Goal: Task Accomplishment & Management: Check status

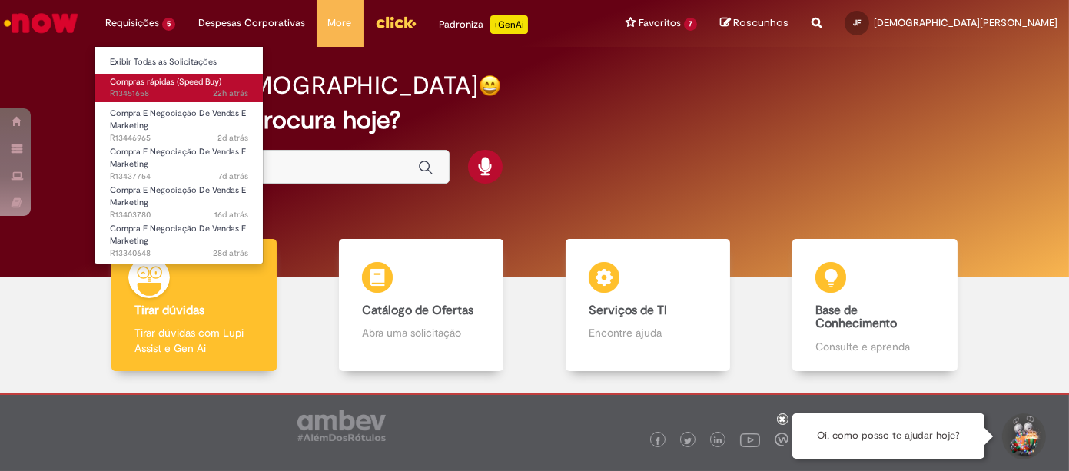
click at [148, 84] on span "Compras rápidas (Speed Buy)" at bounding box center [165, 82] width 111 height 12
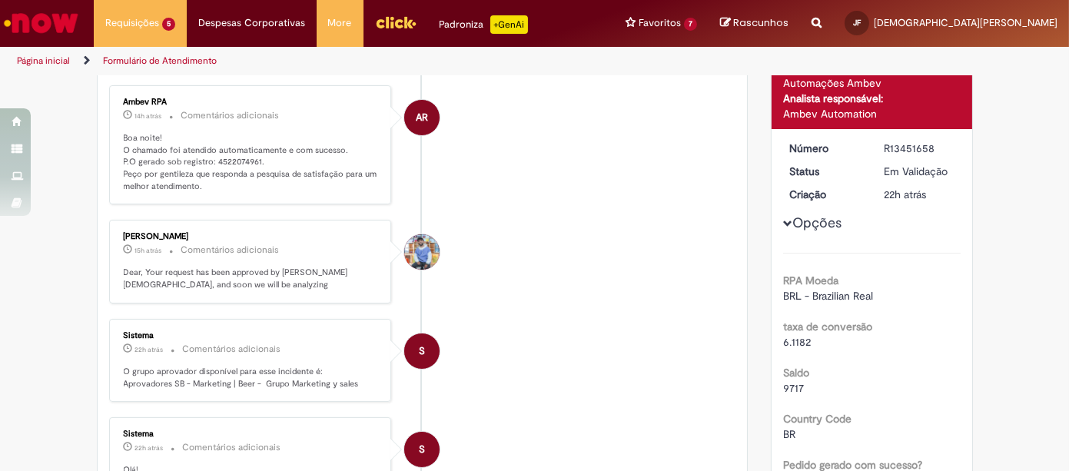
scroll to position [111, 0]
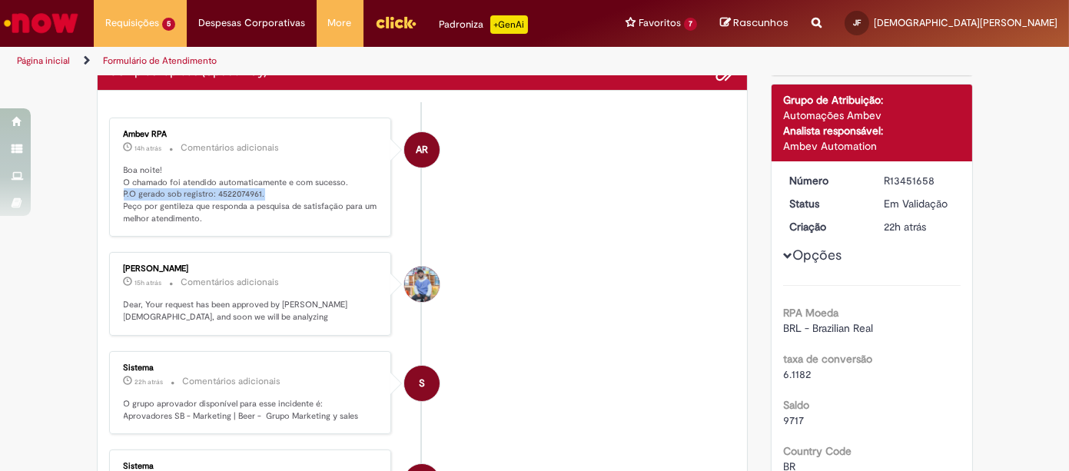
drag, startPoint x: 267, startPoint y: 189, endPoint x: 116, endPoint y: 191, distance: 151.4
click at [124, 191] on p "Boa noite! O chamado foi atendido automaticamente e com sucesso. P.O gerado sob…" at bounding box center [252, 194] width 256 height 61
copy p "P.O gerado sob registro: 4522074961."
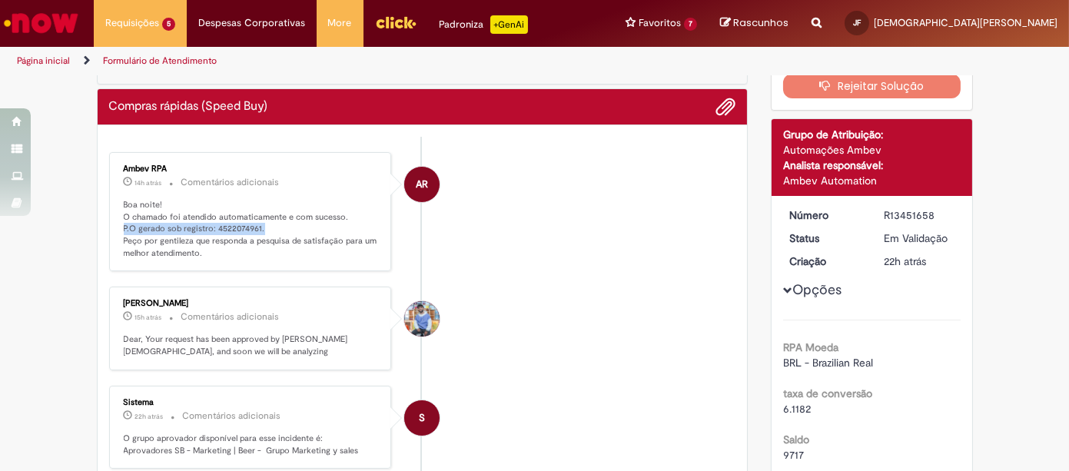
scroll to position [0, 0]
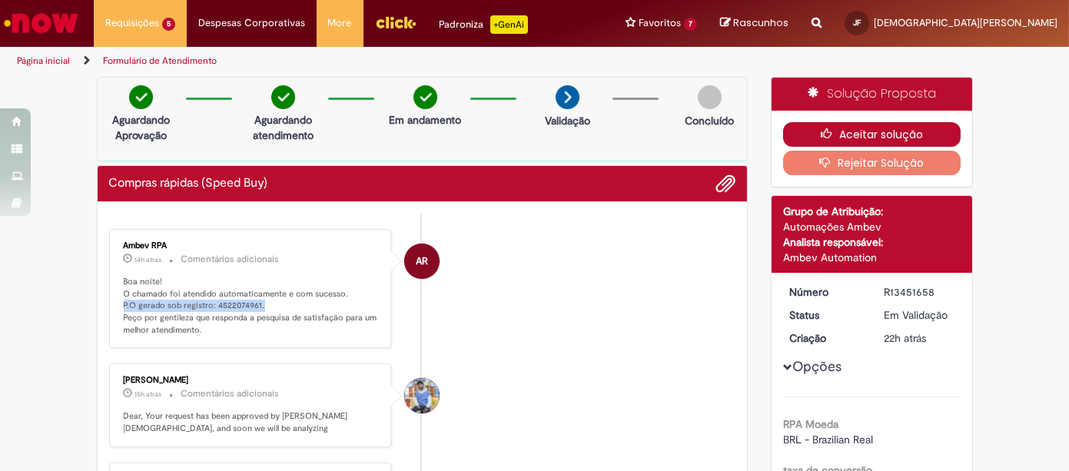
click at [824, 136] on icon "button" at bounding box center [829, 133] width 18 height 11
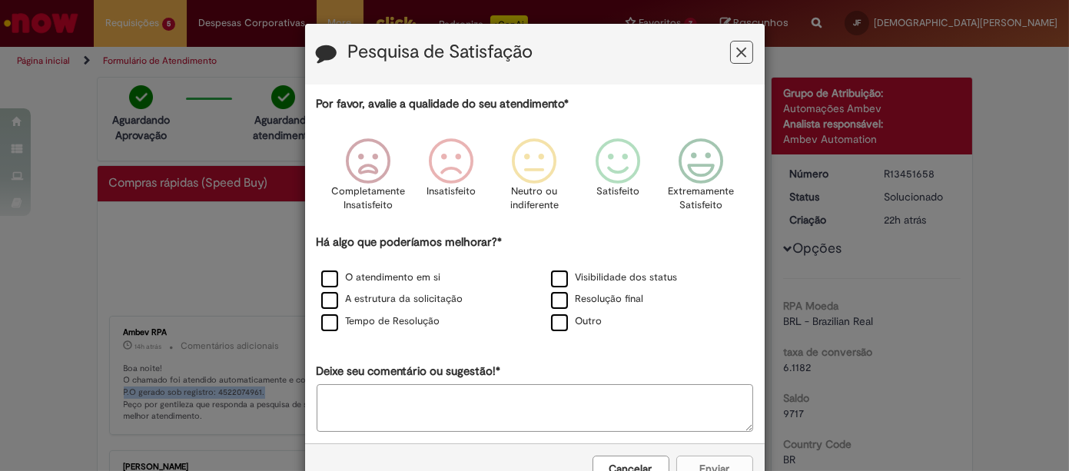
click at [730, 54] on button "Feedback" at bounding box center [741, 52] width 23 height 23
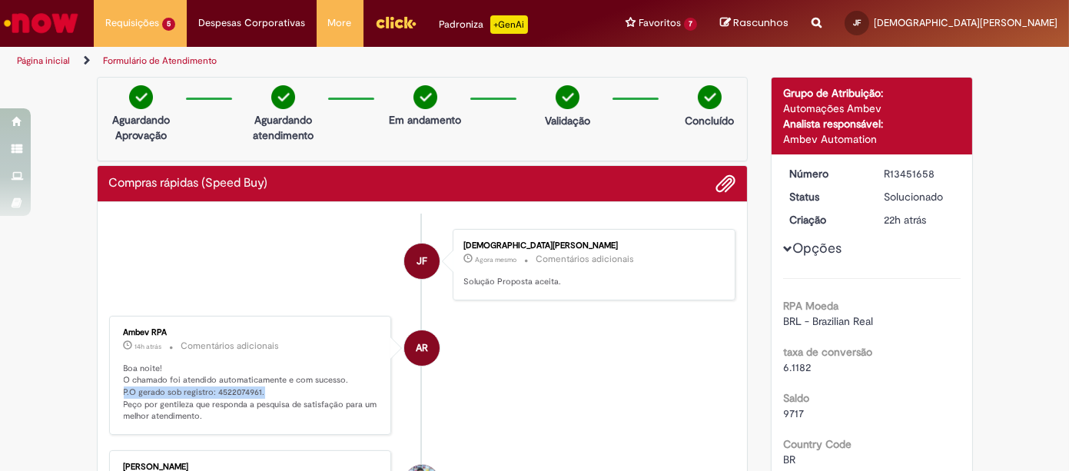
click at [25, 25] on img "Ir para a Homepage" at bounding box center [41, 23] width 79 height 31
